Goal: Obtain resource: Download file/media

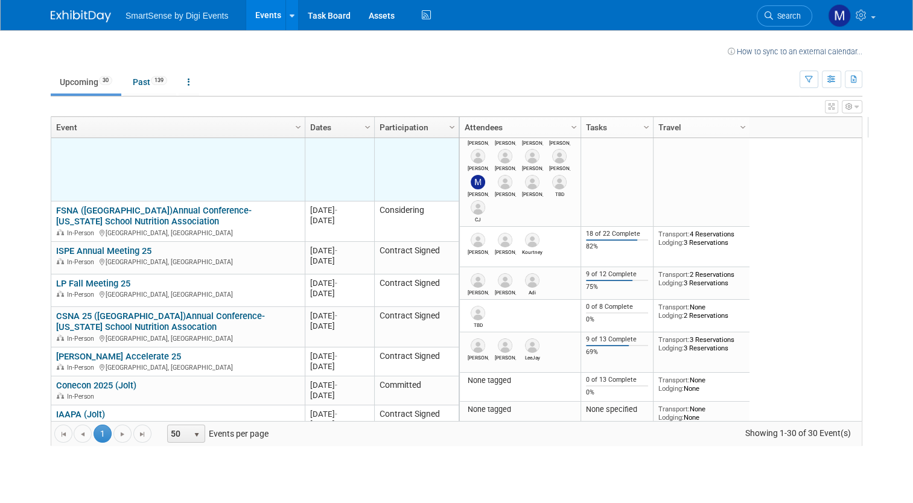
scroll to position [214, 0]
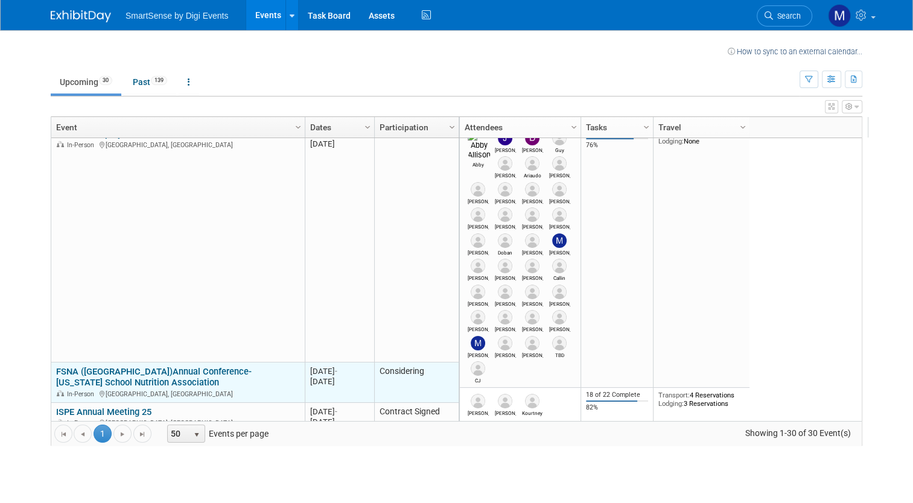
click at [234, 371] on link "FSNA ([GEOGRAPHIC_DATA])Annual Conference- [US_STATE] School Nutrition Associat…" at bounding box center [154, 377] width 196 height 22
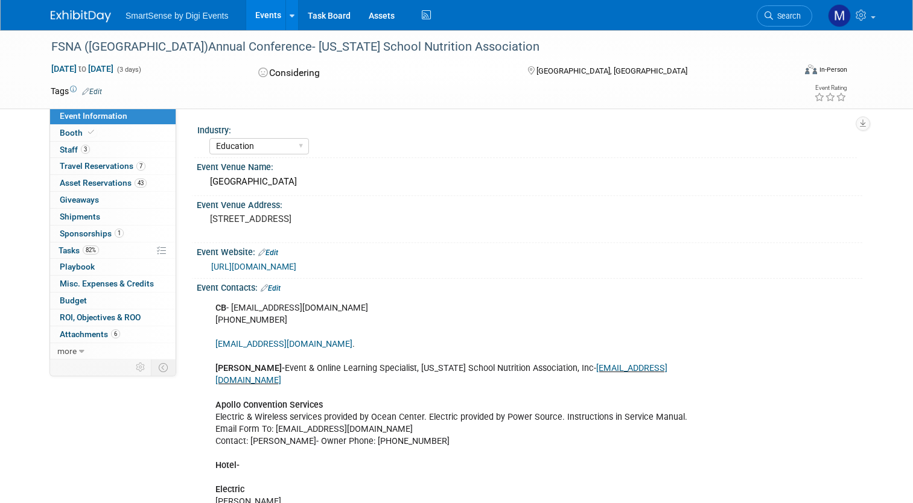
select select "Education"
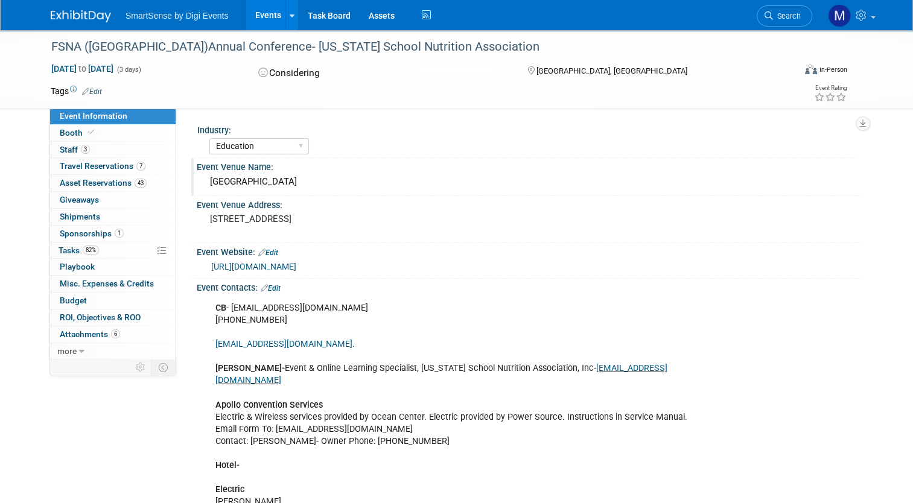
drag, startPoint x: 340, startPoint y: 184, endPoint x: 205, endPoint y: 183, distance: 135.8
click at [206, 183] on div "Ocean Center Convention Center" at bounding box center [530, 182] width 648 height 19
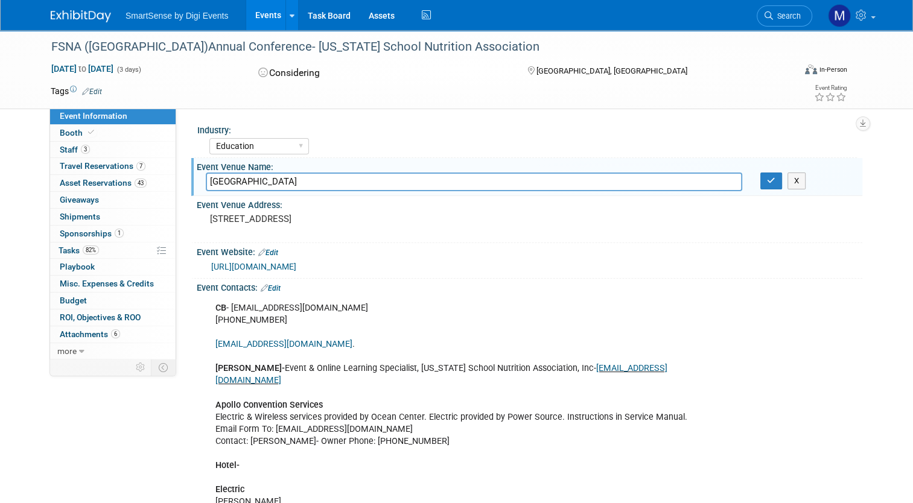
drag, startPoint x: 359, startPoint y: 185, endPoint x: 197, endPoint y: 190, distance: 161.8
click at [197, 190] on div "Ocean Center Convention Center" at bounding box center [474, 182] width 555 height 19
click at [366, 219] on pre "[STREET_ADDRESS]" at bounding box center [335, 219] width 251 height 11
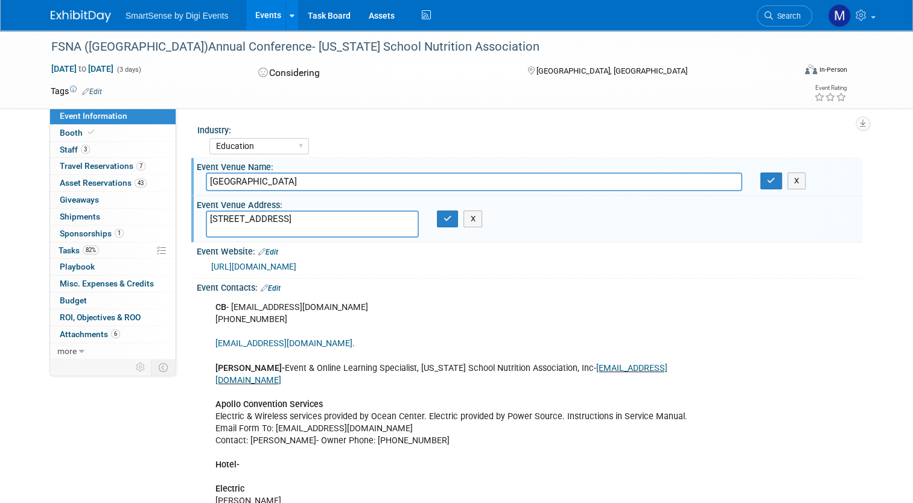
drag, startPoint x: 392, startPoint y: 215, endPoint x: 197, endPoint y: 213, distance: 195.0
click at [197, 213] on div "[STREET_ADDRESS]" at bounding box center [312, 224] width 231 height 27
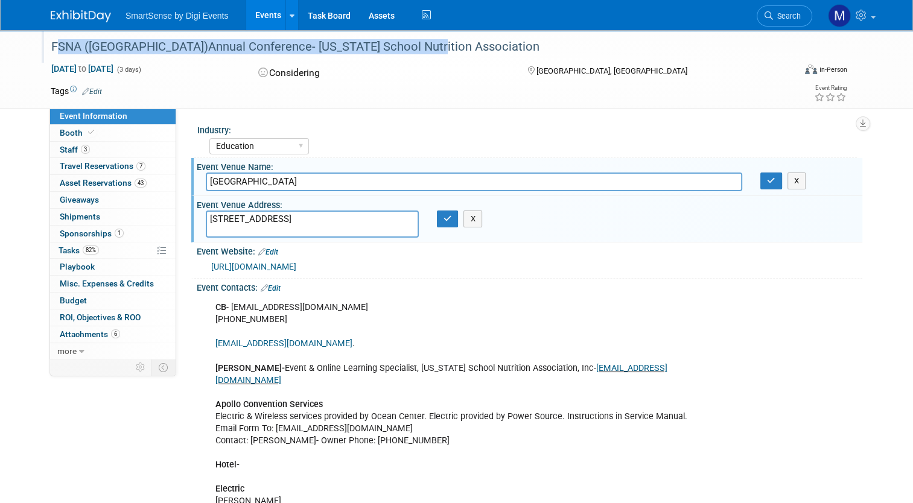
drag, startPoint x: 408, startPoint y: 49, endPoint x: 43, endPoint y: 49, distance: 364.6
click at [47, 49] on div "FSNA ([GEOGRAPHIC_DATA])Annual Conference- [US_STATE] School Nutrition Associat…" at bounding box center [413, 47] width 733 height 22
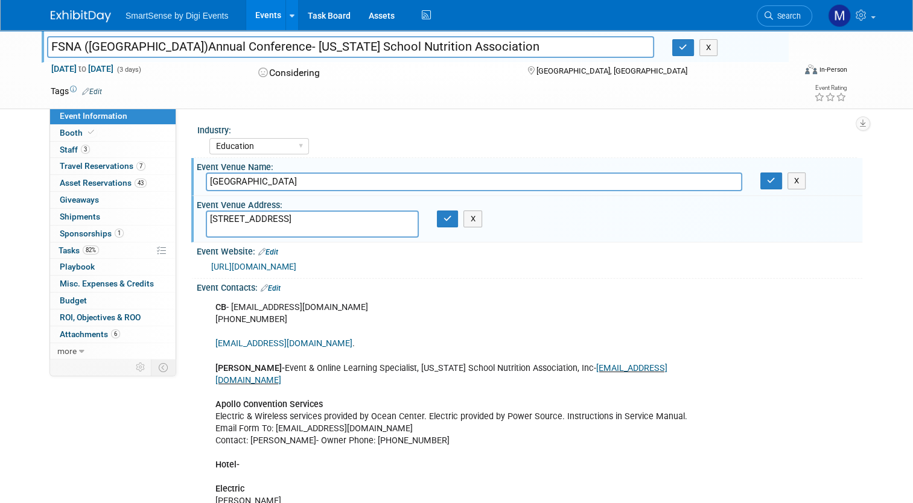
click at [124, 51] on input "FSNA ([GEOGRAPHIC_DATA])Annual Conference- [US_STATE] School Nutrition Associat…" at bounding box center [350, 46] width 607 height 21
click at [139, 95] on td at bounding box center [407, 91] width 610 height 12
click at [296, 267] on link "[URL][DOMAIN_NAME]" at bounding box center [253, 267] width 85 height 10
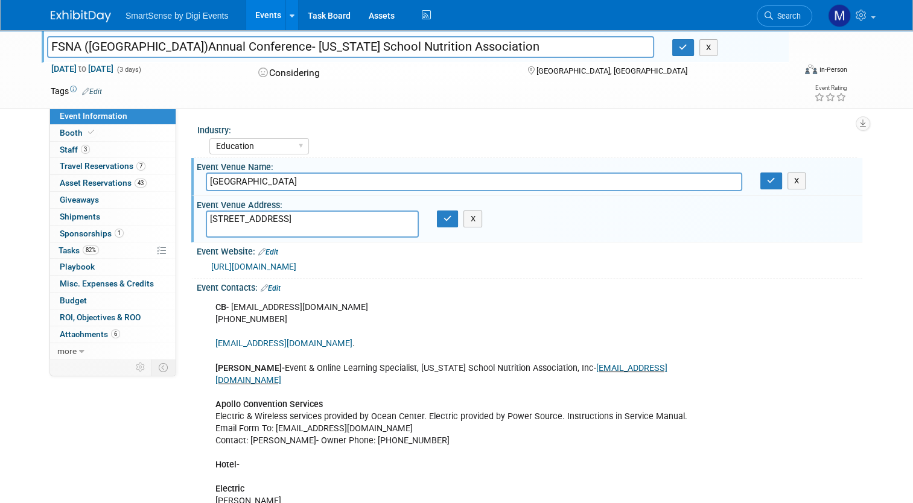
scroll to position [10, 0]
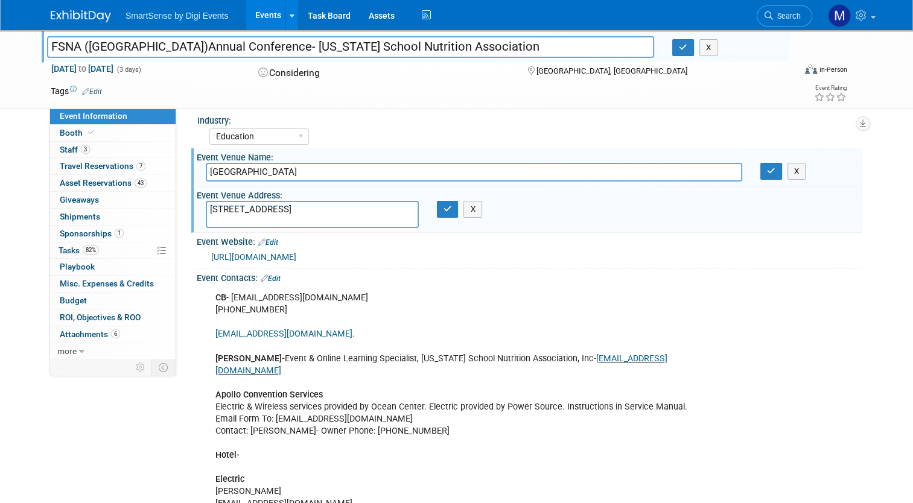
click at [286, 308] on div "CB - fsna@memberclicks-mail.net (850) 878-1832 info@floridaschoolnutrition.org …" at bounding box center [470, 413] width 526 height 255
drag, startPoint x: 274, startPoint y: 308, endPoint x: 223, endPoint y: 305, distance: 50.8
click at [223, 305] on div "CB - fsna@memberclicks-mail.net (850) 878-1832 info@floridaschoolnutrition.org …" at bounding box center [470, 413] width 526 height 255
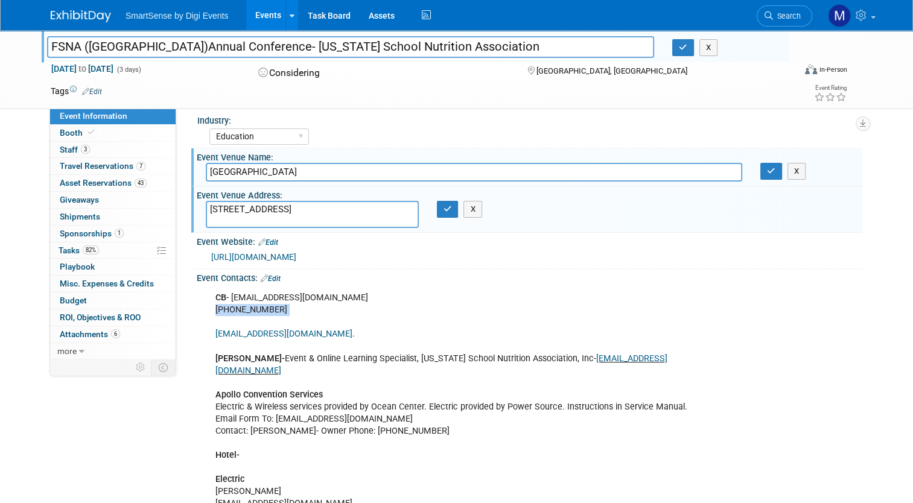
click at [223, 305] on div "CB - fsna@memberclicks-mail.net (850) 878-1832 info@floridaschoolnutrition.org …" at bounding box center [470, 413] width 526 height 255
copy div "(850) 878-1832"
click at [338, 303] on div "CB - fsna@memberclicks-mail.net (850) 878-1832 info@floridaschoolnutrition.org …" at bounding box center [470, 413] width 526 height 255
drag, startPoint x: 343, startPoint y: 298, endPoint x: 226, endPoint y: 299, distance: 117.1
click at [226, 299] on div "CB - fsna@memberclicks-mail.net (850) 878-1832 info@floridaschoolnutrition.org …" at bounding box center [470, 413] width 526 height 255
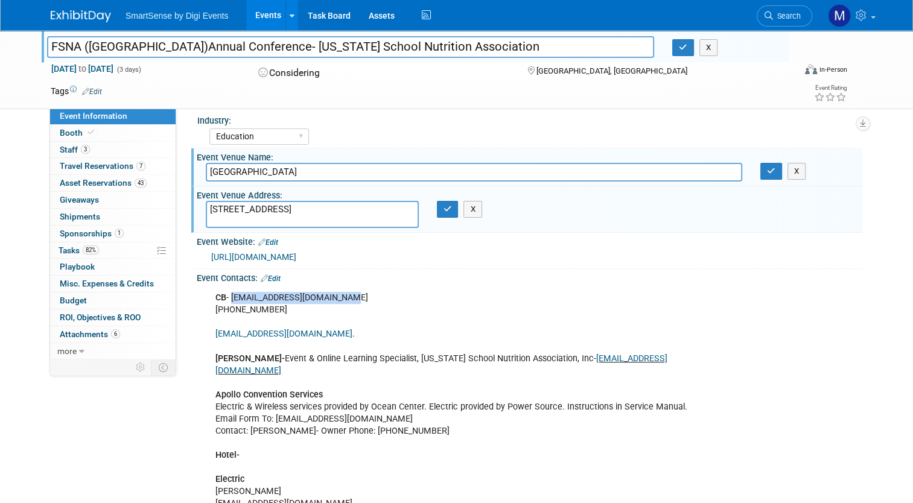
copy div "fsna@memberclicks-mail.net"
click at [458, 295] on div "CB - fsna@memberclicks-mail.net (850) 878-1832 info@floridaschoolnutrition.org …" at bounding box center [470, 413] width 526 height 255
click at [442, 202] on button "button" at bounding box center [448, 209] width 22 height 17
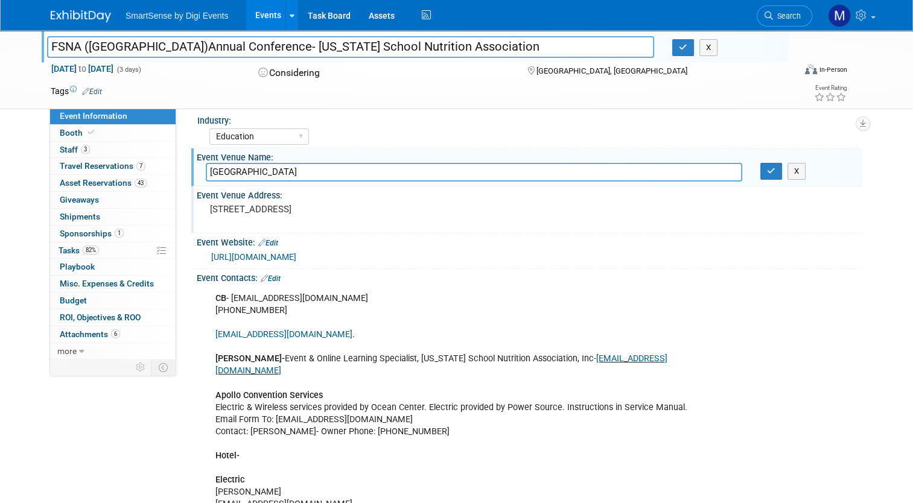
scroll to position [0, 0]
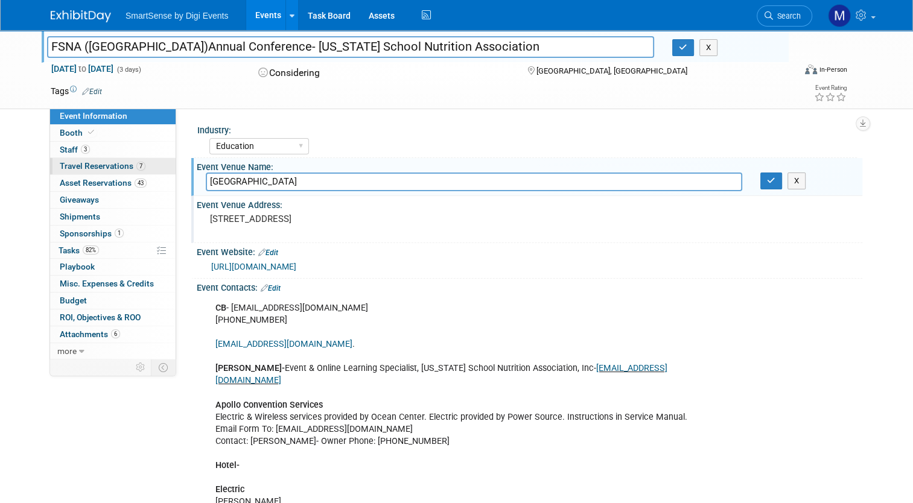
click at [102, 167] on span "Travel Reservations 7" at bounding box center [103, 166] width 86 height 10
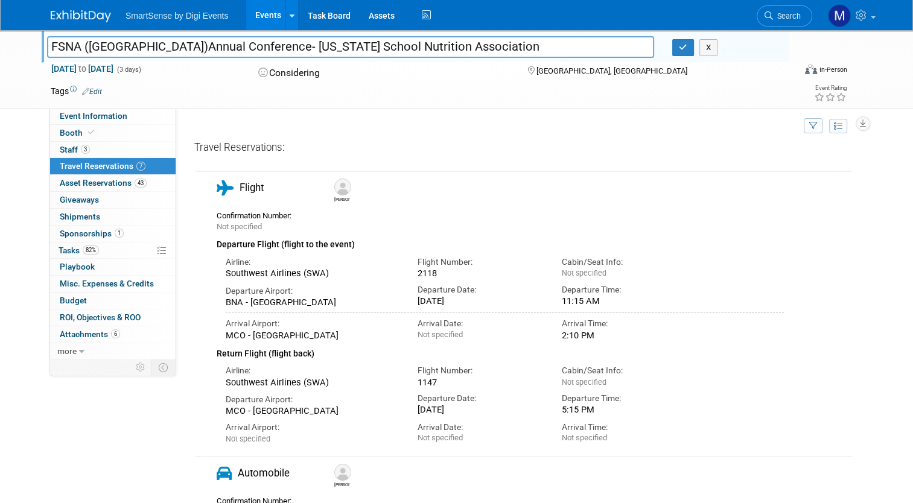
scroll to position [11, 0]
drag, startPoint x: 366, startPoint y: 333, endPoint x: 217, endPoint y: 337, distance: 149.1
click at [226, 337] on div "MCO - Orlando International Airport" at bounding box center [313, 334] width 174 height 11
drag, startPoint x: 217, startPoint y: 337, endPoint x: 367, endPoint y: 337, distance: 149.7
click at [367, 337] on div "MCO - Orlando International Airport" at bounding box center [313, 334] width 174 height 11
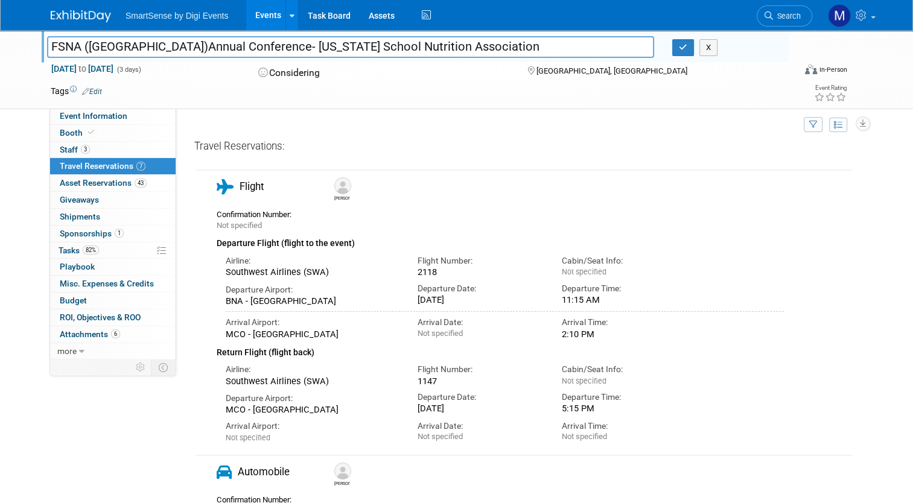
click at [342, 334] on div "MCO - Orlando International Airport" at bounding box center [313, 334] width 174 height 11
drag, startPoint x: 342, startPoint y: 334, endPoint x: 285, endPoint y: 327, distance: 57.2
click at [285, 329] on div "MCO - Orlando International Airport" at bounding box center [313, 334] width 174 height 11
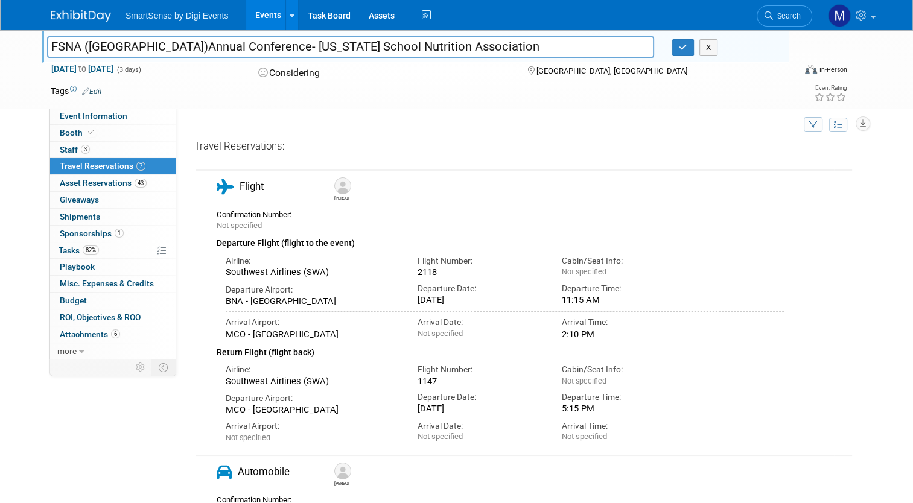
click at [420, 271] on div "2118" at bounding box center [481, 272] width 126 height 11
copy div "2118"
click at [403, 396] on div "Departure Airport: MCO - Orlando International Airport" at bounding box center [313, 401] width 192 height 29
drag, startPoint x: 396, startPoint y: 409, endPoint x: 665, endPoint y: 277, distance: 299.6
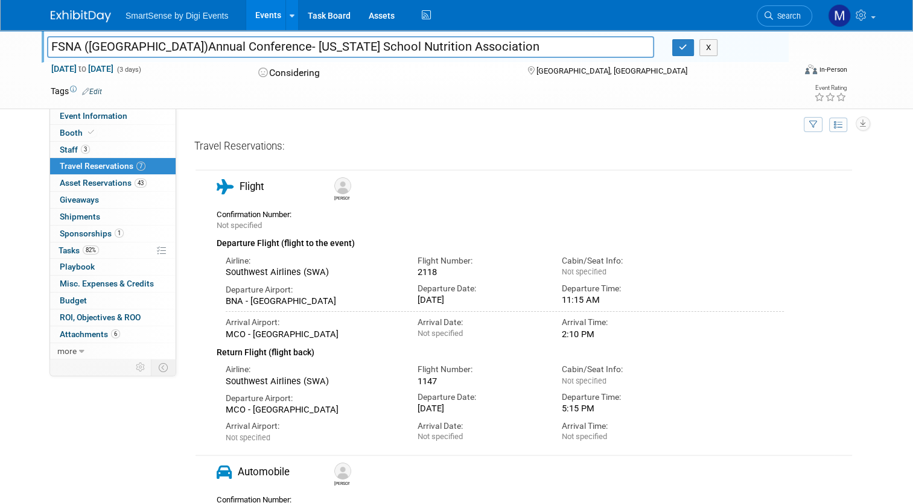
click at [665, 277] on div "Confirmation Number: Not specified Departure Flight (flight to the event) Airli…" at bounding box center [500, 324] width 567 height 239
drag, startPoint x: 665, startPoint y: 277, endPoint x: 407, endPoint y: 438, distance: 304.0
click at [409, 438] on div "Arrival Date: Not specified" at bounding box center [481, 429] width 144 height 27
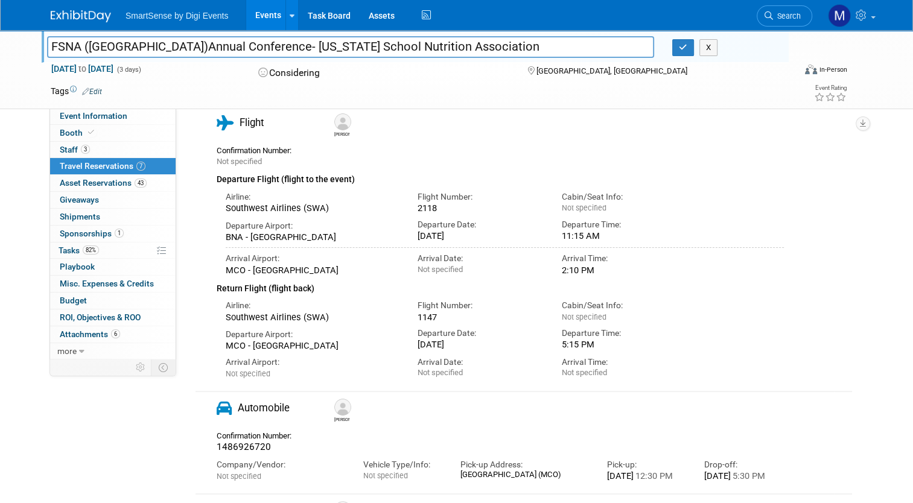
scroll to position [77, 0]
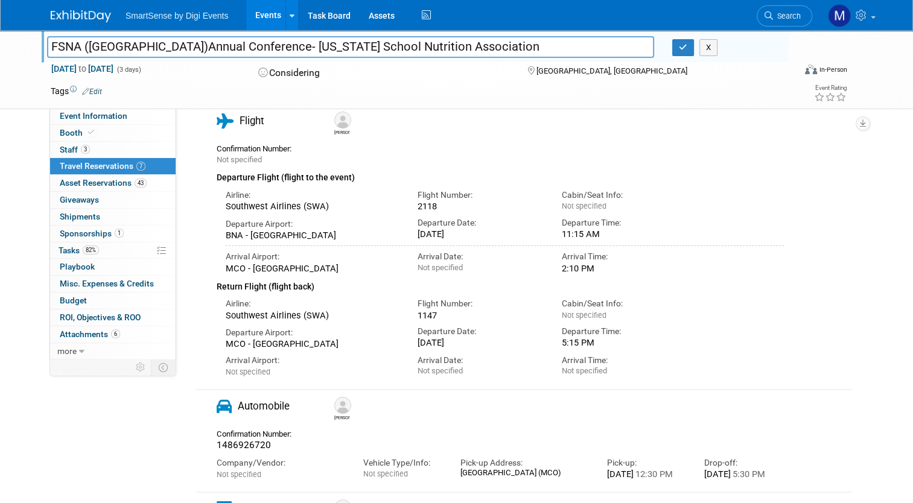
click at [423, 315] on div "1147" at bounding box center [481, 315] width 126 height 11
copy div "1147"
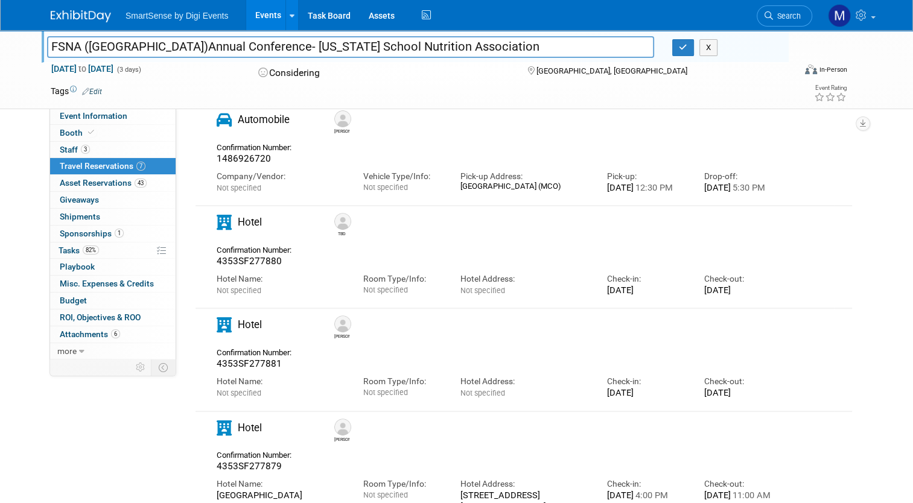
scroll to position [365, 0]
drag, startPoint x: 273, startPoint y: 368, endPoint x: 202, endPoint y: 368, distance: 71.2
click at [208, 368] on div "Confirmation Number: 4353SF277881" at bounding box center [258, 355] width 101 height 25
copy span "4353SF277881"
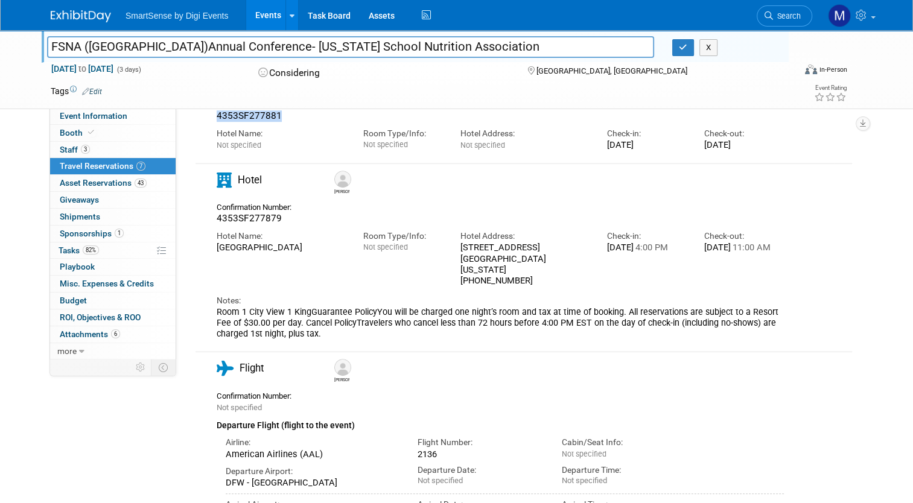
scroll to position [610, 0]
drag, startPoint x: 240, startPoint y: 263, endPoint x: 208, endPoint y: 258, distance: 32.4
click at [208, 255] on div "Hotel Name: Daytona Grande Oceanfront Resort" at bounding box center [281, 240] width 146 height 29
copy div "Daytona Grande Oceanfront Resort"
click at [522, 268] on div "422 North Atlantic Ave Daytona Beach, Florida 32118 1-386-271-7979" at bounding box center [525, 265] width 128 height 44
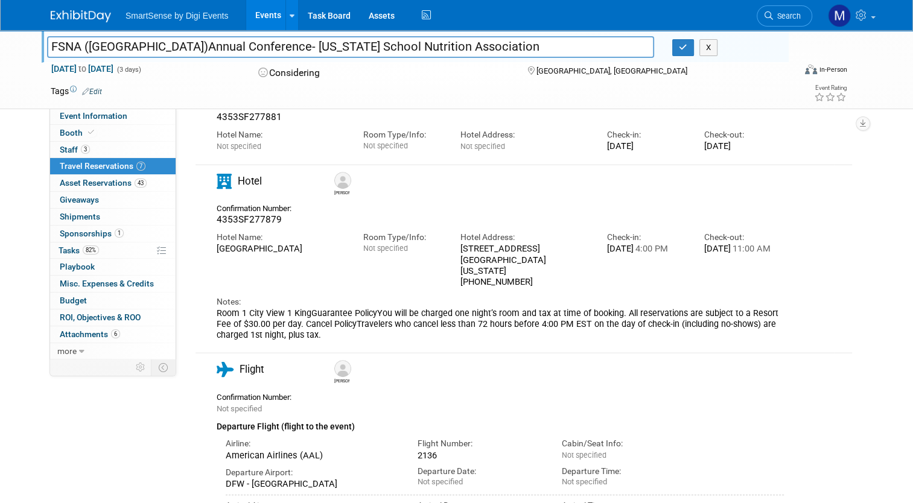
click at [531, 275] on div "422 North Atlantic Ave Daytona Beach, Florida 32118 1-386-271-7979" at bounding box center [525, 265] width 128 height 44
drag, startPoint x: 578, startPoint y: 263, endPoint x: 455, endPoint y: 260, distance: 123.1
click at [455, 260] on div "Hotel Address: 422 North Atlantic Ave Daytona Beach, Florida 32118 1-386-271-79…" at bounding box center [524, 257] width 146 height 62
copy div "422 North Atlantic Ave Daytona Beach, Florida 32118"
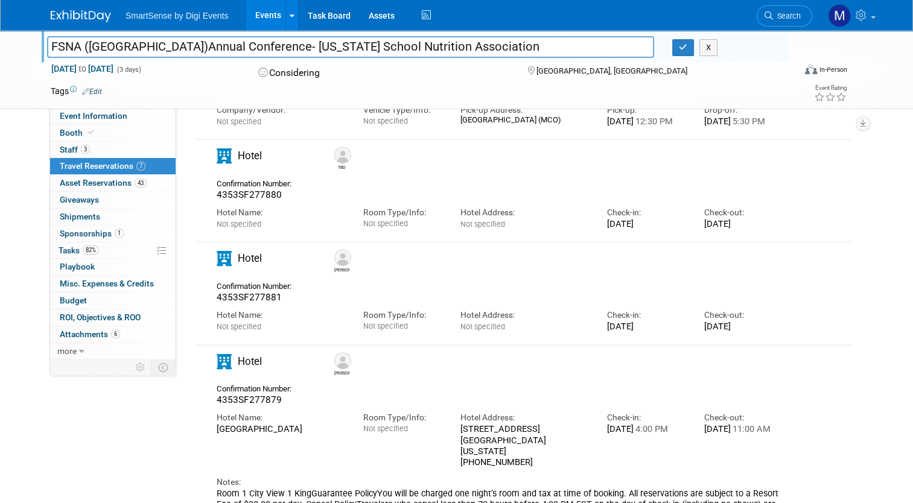
scroll to position [430, 0]
click at [543, 331] on div "Not specified" at bounding box center [525, 325] width 128 height 11
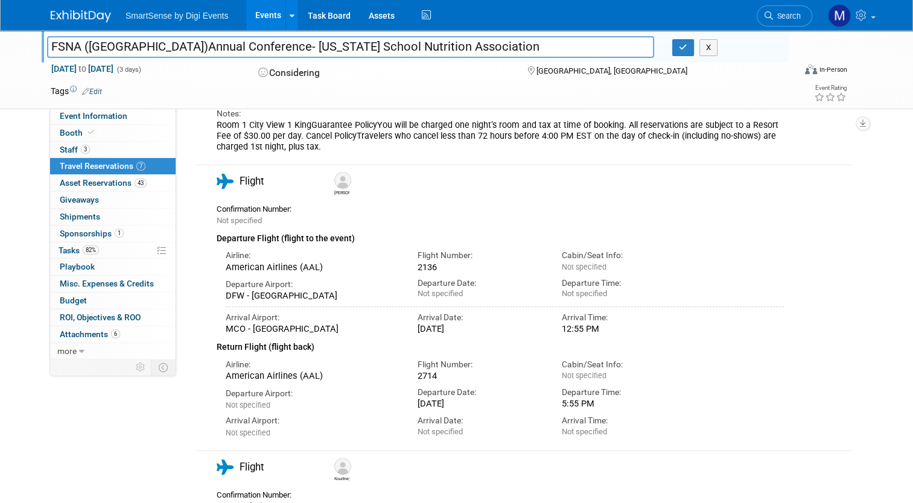
scroll to position [799, 0]
click at [418, 261] on div "2136" at bounding box center [481, 266] width 126 height 11
copy div "2136"
click at [432, 370] on div "2714" at bounding box center [481, 375] width 126 height 11
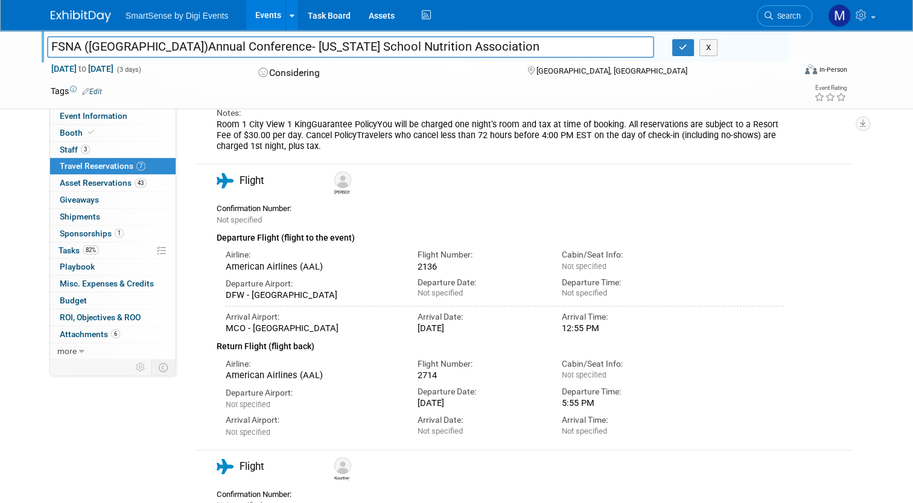
click at [432, 370] on div "2714" at bounding box center [481, 375] width 126 height 11
click at [423, 372] on div "2714" at bounding box center [481, 375] width 126 height 11
copy div "2714"
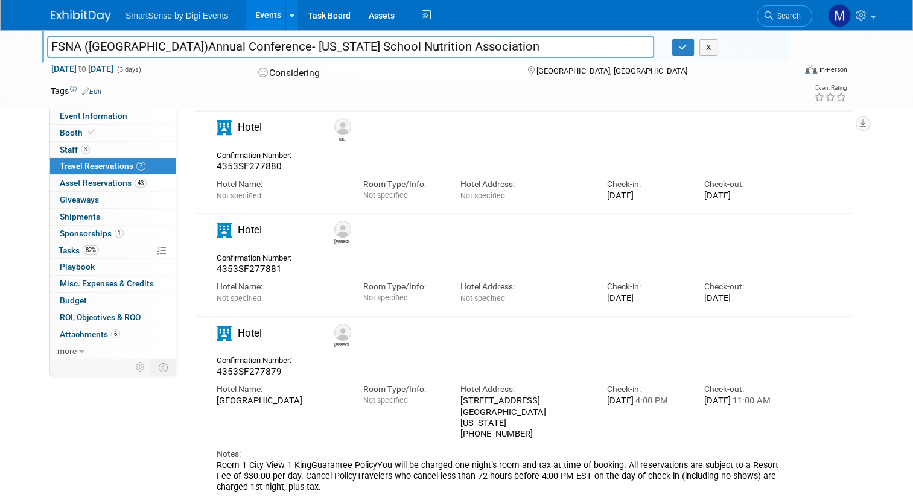
scroll to position [465, 0]
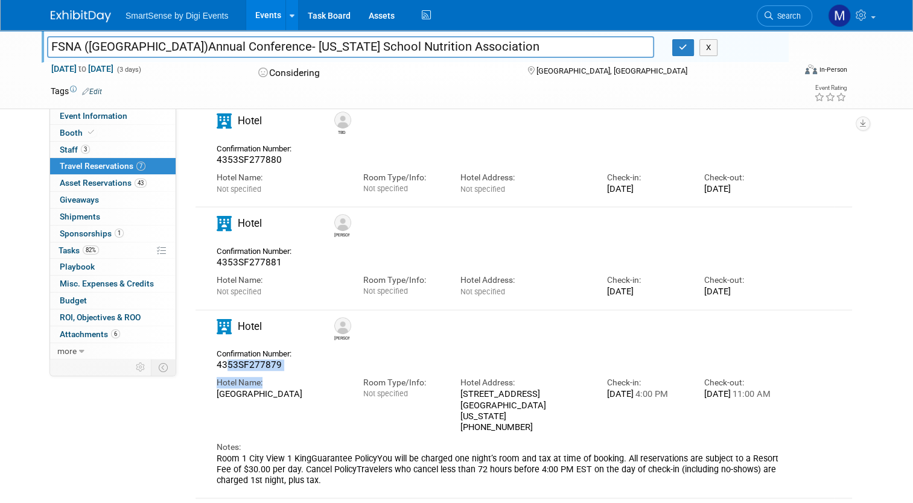
drag, startPoint x: 277, startPoint y: 378, endPoint x: 215, endPoint y: 368, distance: 62.5
click at [217, 368] on div "Confirmation Number: 4353SF277879 Hotel Name: Room Type/Info: Not specified Hot…" at bounding box center [500, 415] width 567 height 142
click at [217, 368] on span "4353SF277879" at bounding box center [249, 365] width 65 height 11
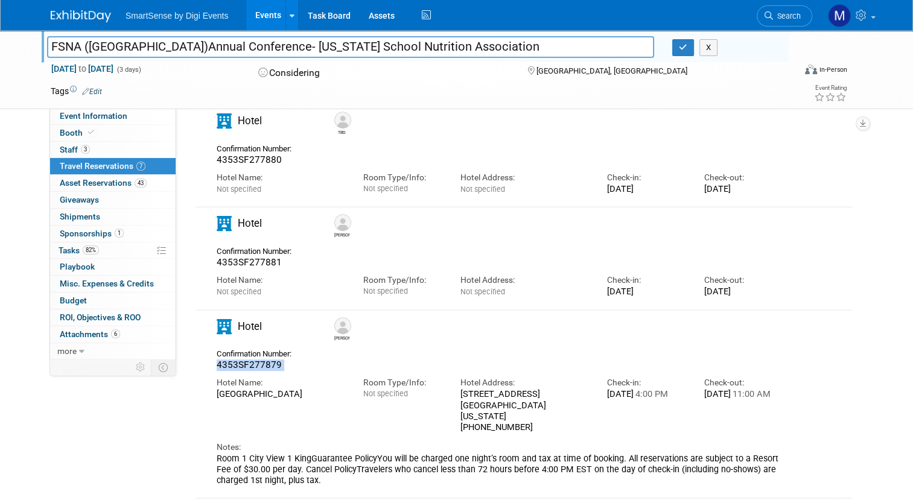
copy div "4353SF277879"
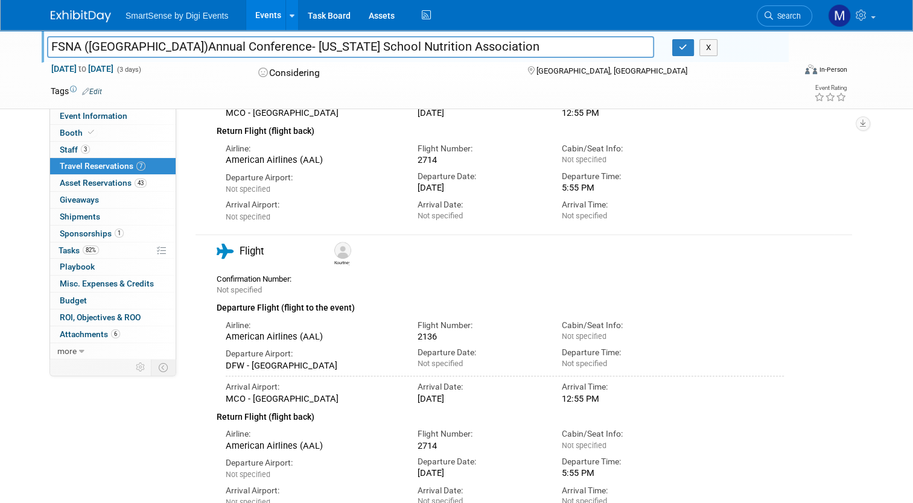
scroll to position [1050, 0]
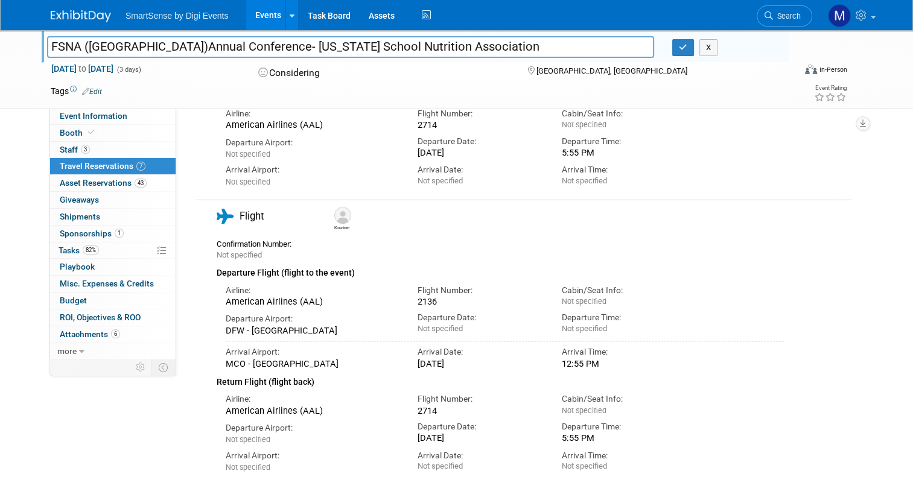
click at [419, 298] on div "2136" at bounding box center [481, 301] width 126 height 11
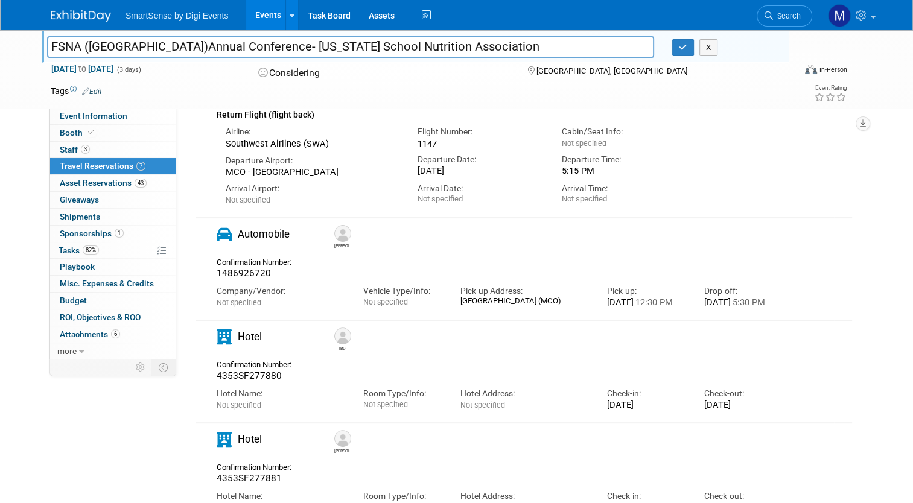
scroll to position [268, 0]
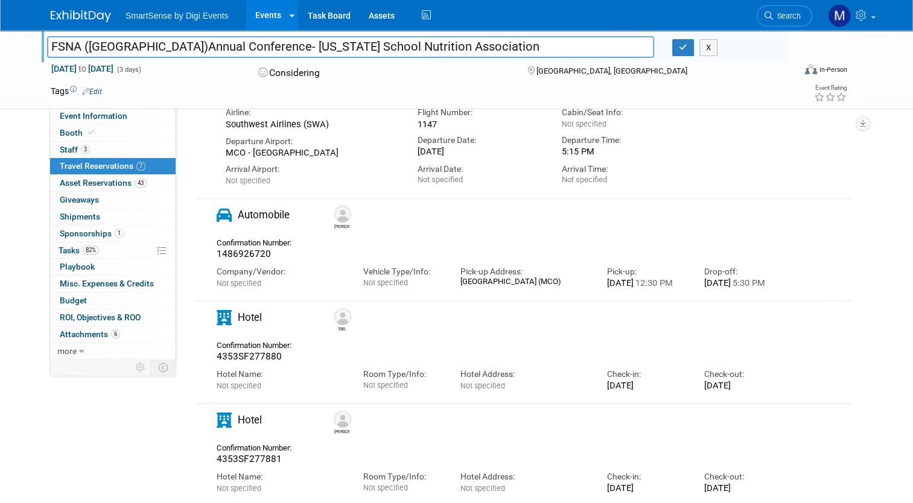
click at [452, 341] on div at bounding box center [528, 339] width 421 height 4
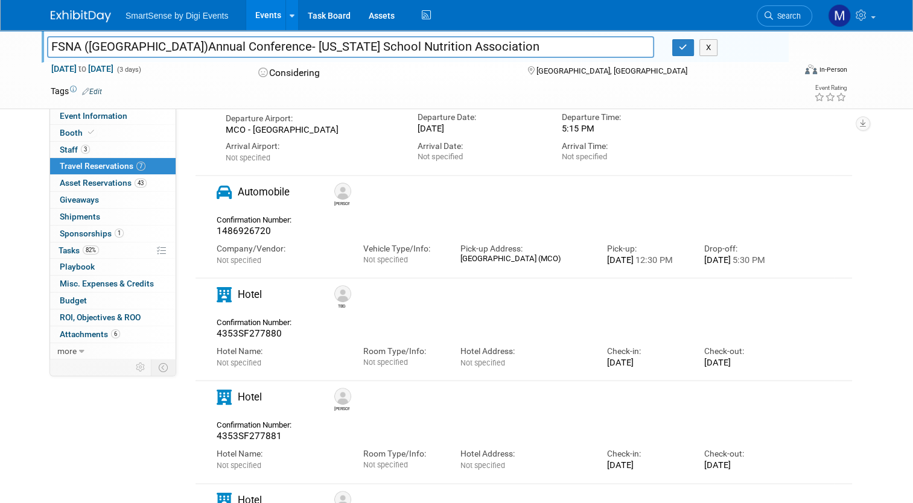
scroll to position [321, 0]
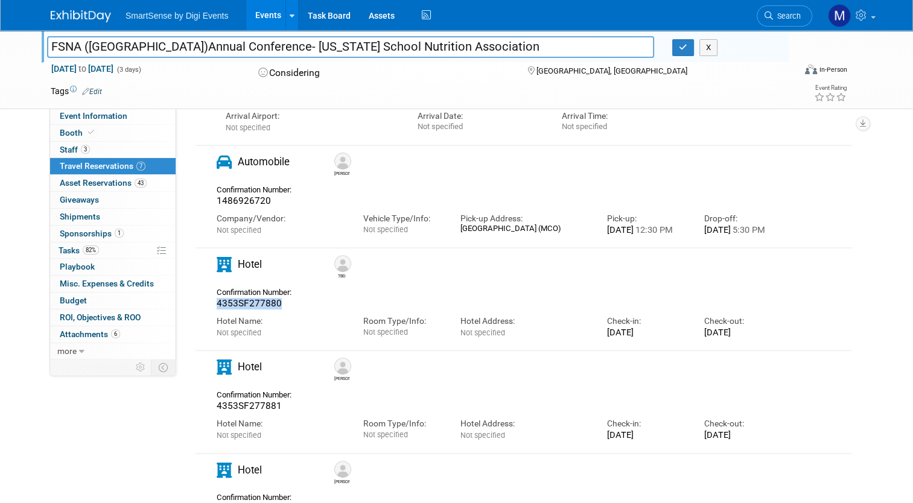
drag, startPoint x: 284, startPoint y: 316, endPoint x: 206, endPoint y: 311, distance: 77.4
click at [208, 310] on div "Confirmation Number: 4353SF277880" at bounding box center [258, 296] width 101 height 25
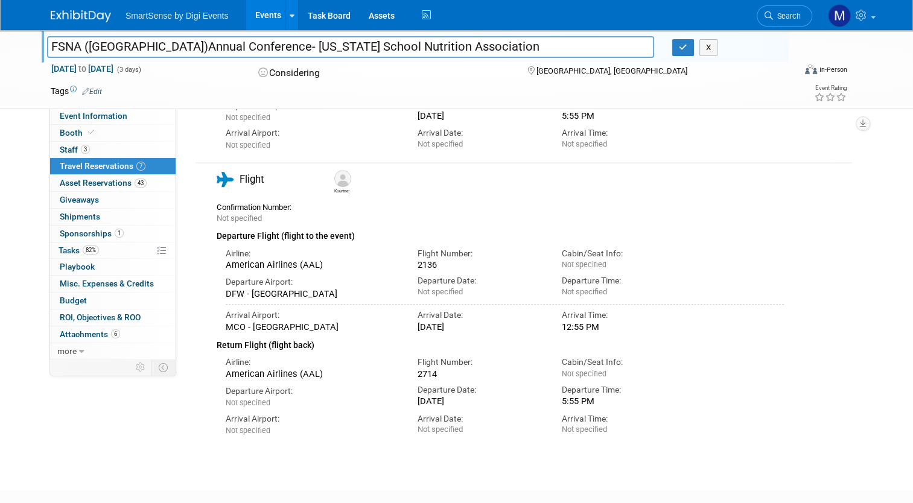
scroll to position [1087, 0]
click at [684, 42] on button "button" at bounding box center [683, 47] width 22 height 17
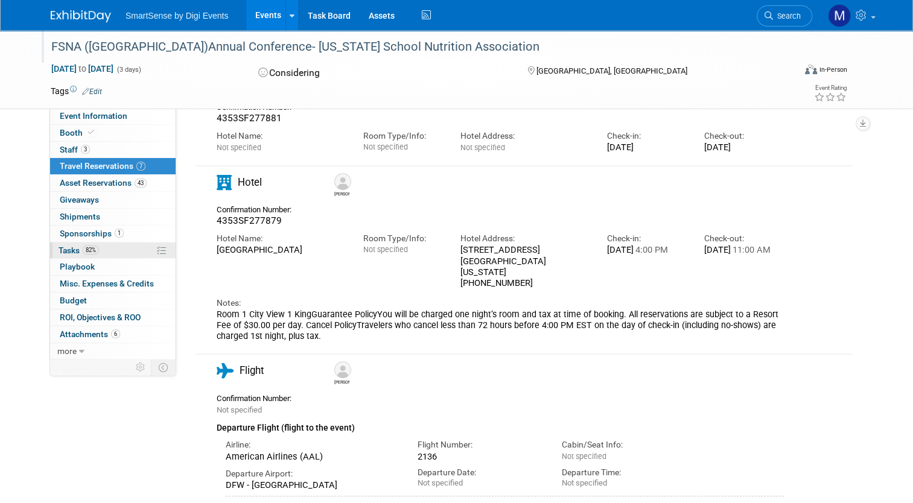
scroll to position [608, 0]
click at [81, 115] on span "Event Information" at bounding box center [94, 116] width 68 height 10
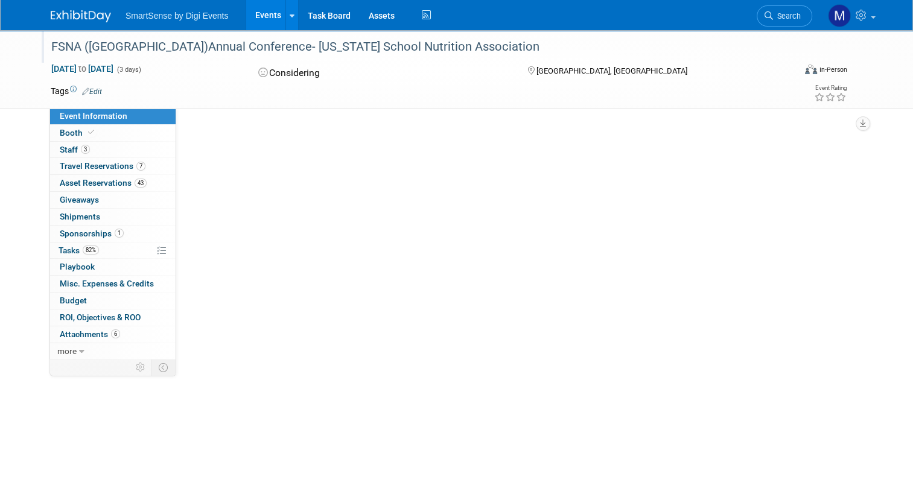
scroll to position [0, 0]
select select "Education"
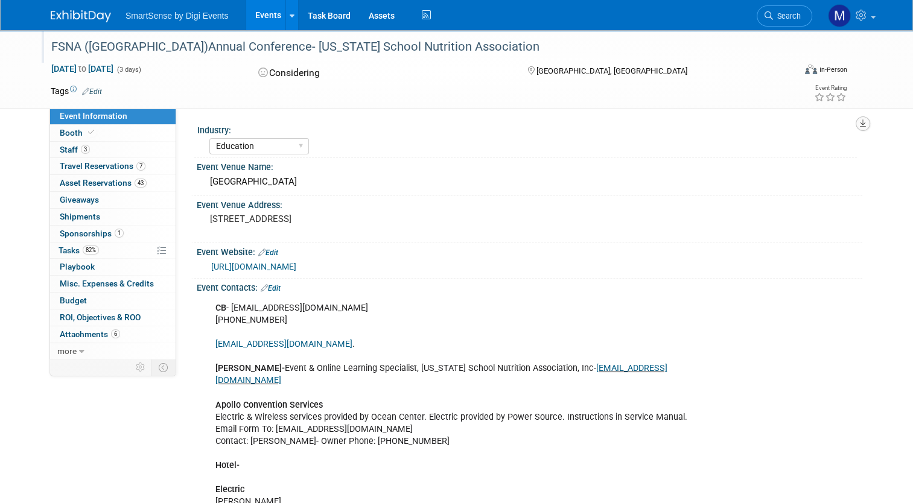
click at [866, 122] on icon "button" at bounding box center [863, 124] width 6 height 8
click at [808, 163] on link "Export tab to PDF" at bounding box center [809, 158] width 101 height 17
click at [79, 348] on icon at bounding box center [81, 352] width 5 height 8
click at [84, 372] on link "Event Binder (.pdf export)" at bounding box center [113, 368] width 126 height 16
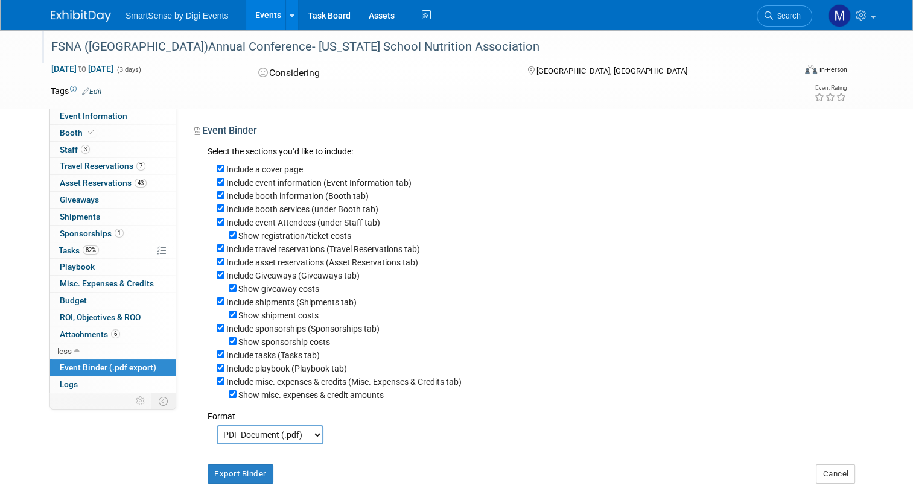
click at [256, 263] on label "Include asset reservations (Asset Reservations tab)" at bounding box center [322, 263] width 192 height 10
click at [225, 263] on input "Include asset reservations (Asset Reservations tab)" at bounding box center [221, 262] width 8 height 8
checkbox input "false"
click at [258, 355] on label "Include tasks (Tasks tab)" at bounding box center [273, 356] width 94 height 10
click at [225, 355] on input "Include tasks (Tasks tab)" at bounding box center [221, 355] width 8 height 8
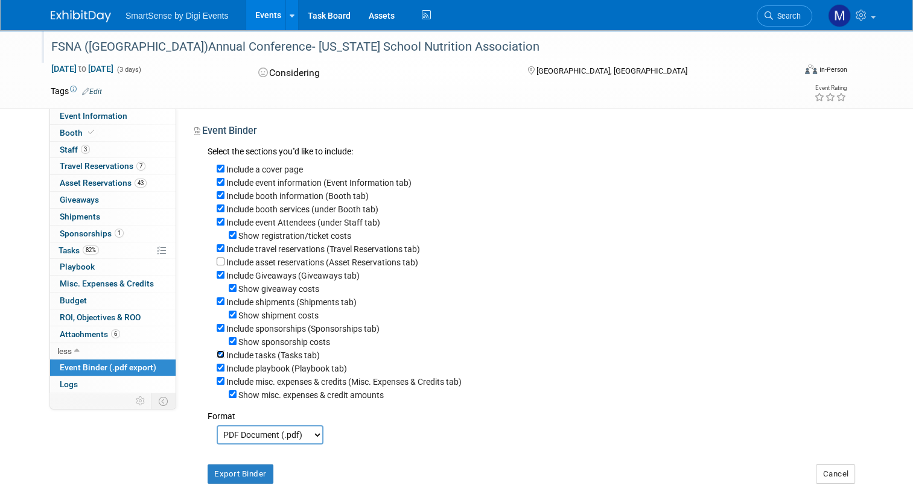
checkbox input "false"
click at [246, 475] on button "Export Binder" at bounding box center [241, 474] width 66 height 19
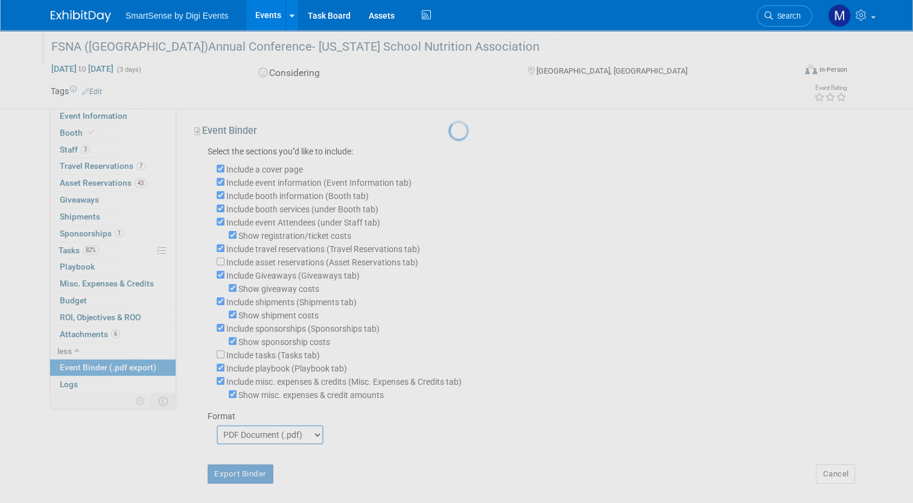
click at [448, 430] on div at bounding box center [456, 251] width 17 height 503
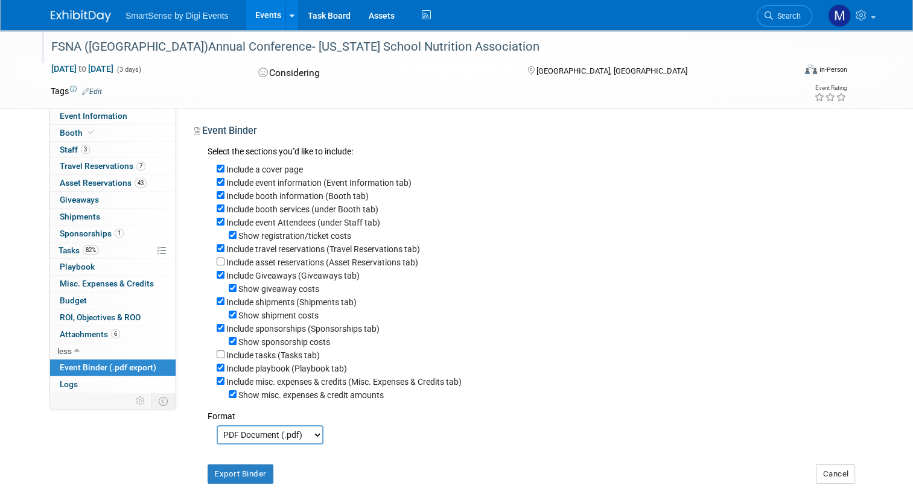
click at [307, 439] on select "PDF Document (.pdf) Microsoft Word (.docx)" at bounding box center [270, 435] width 107 height 19
select select "docx"
click at [217, 426] on select "PDF Document (.pdf) Microsoft Word (.docx)" at bounding box center [270, 435] width 107 height 19
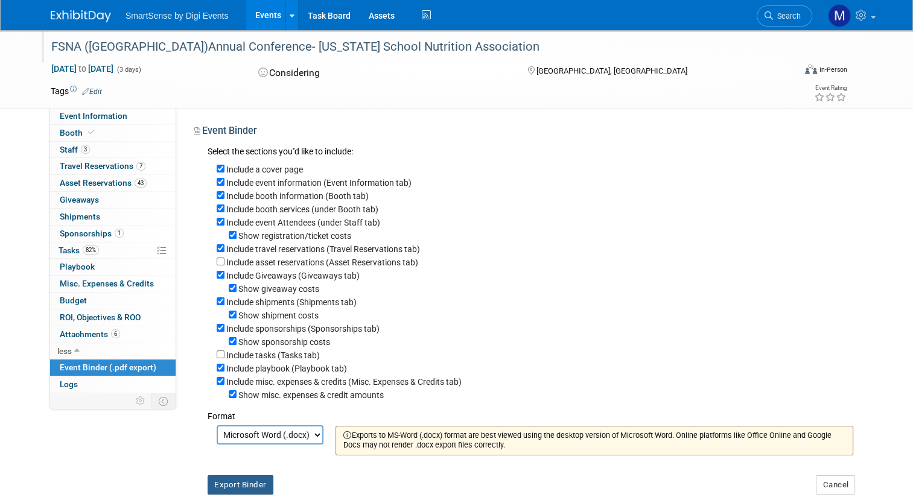
click at [244, 484] on button "Export Binder" at bounding box center [241, 485] width 66 height 19
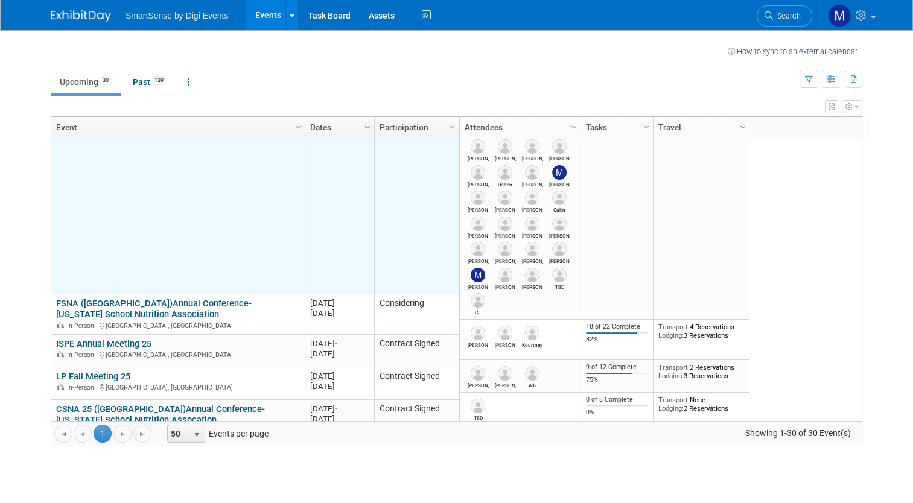
scroll to position [116, 0]
